Goal: Find specific page/section: Find specific page/section

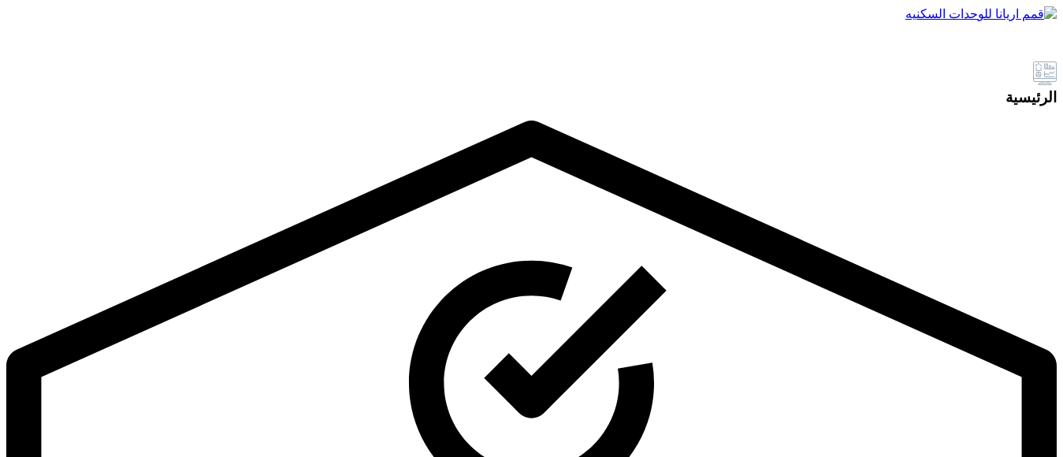
click at [969, 21] on img at bounding box center [980, 13] width 151 height 15
